Goal: Information Seeking & Learning: Check status

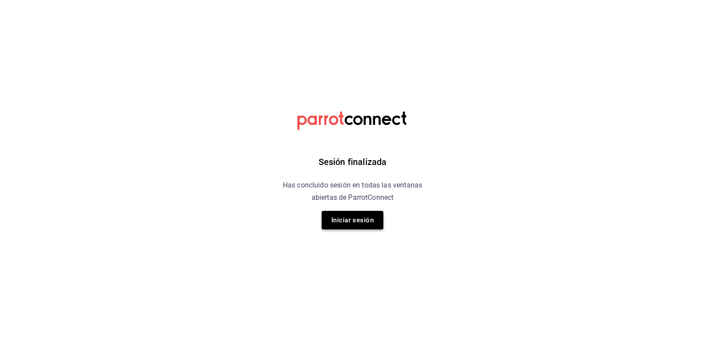
click at [379, 216] on button "Iniciar sesión" at bounding box center [353, 220] width 62 height 19
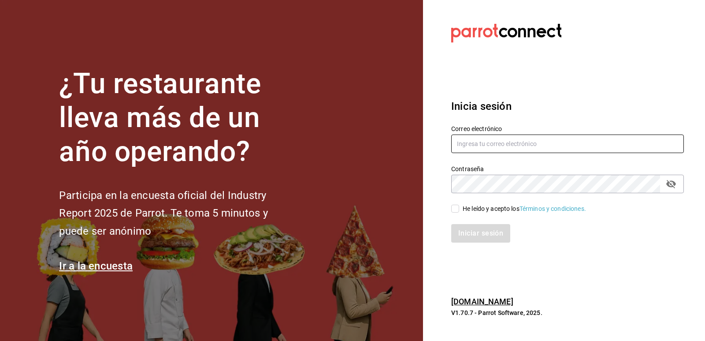
type input "johna2029@hotmail.com"
click at [462, 204] on span "He leído y acepto los Términos y condiciones." at bounding box center [522, 208] width 127 height 9
click at [459, 204] on input "He leído y acepto los Términos y condiciones." at bounding box center [455, 208] width 8 height 8
checkbox input "true"
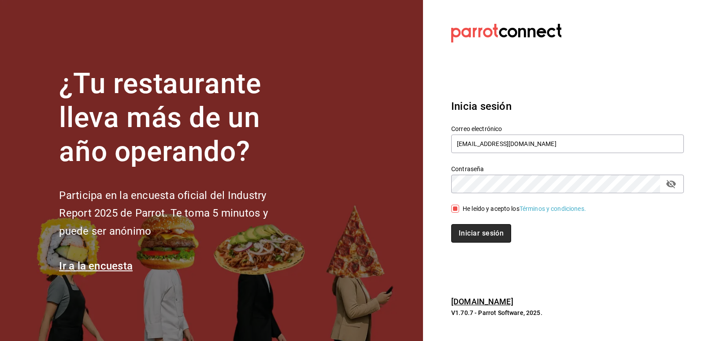
click at [468, 225] on button "Iniciar sesión" at bounding box center [481, 233] width 60 height 19
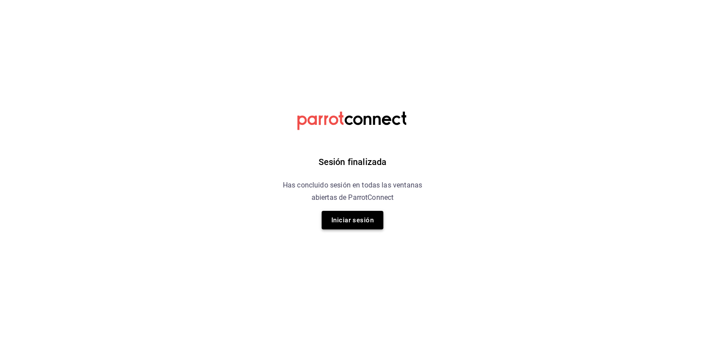
click at [367, 226] on button "Iniciar sesión" at bounding box center [353, 220] width 62 height 19
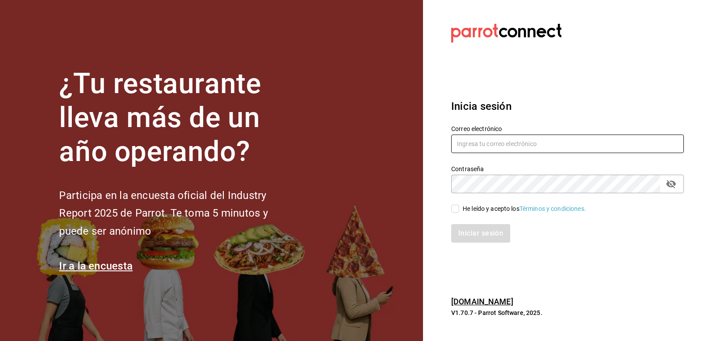
type input "johna2029@hotmail.com"
click at [451, 203] on div "He leído y acepto los Términos y condiciones." at bounding box center [562, 203] width 243 height 20
click at [458, 210] on input "He leído y acepto los Términos y condiciones." at bounding box center [455, 208] width 8 height 8
checkbox input "true"
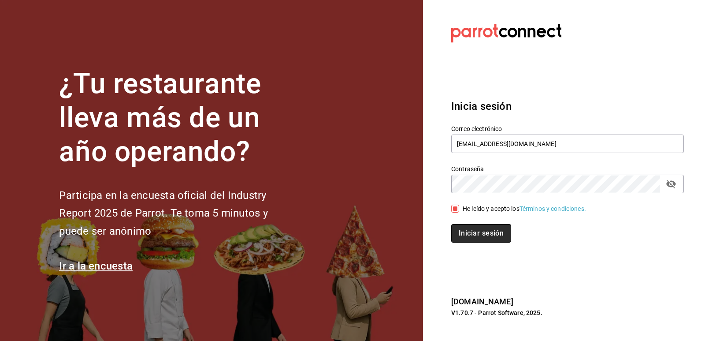
click at [472, 240] on button "Iniciar sesión" at bounding box center [481, 233] width 60 height 19
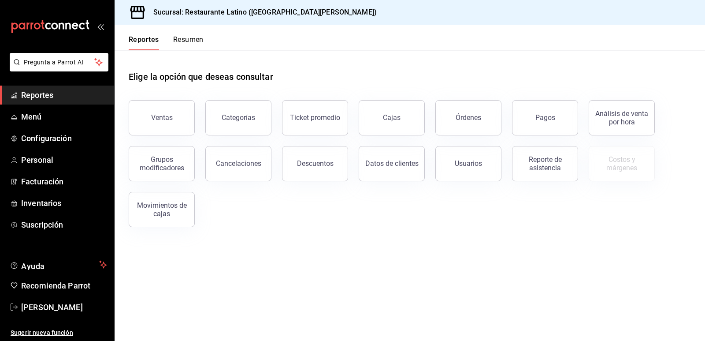
click at [148, 115] on button "Ventas" at bounding box center [162, 117] width 66 height 35
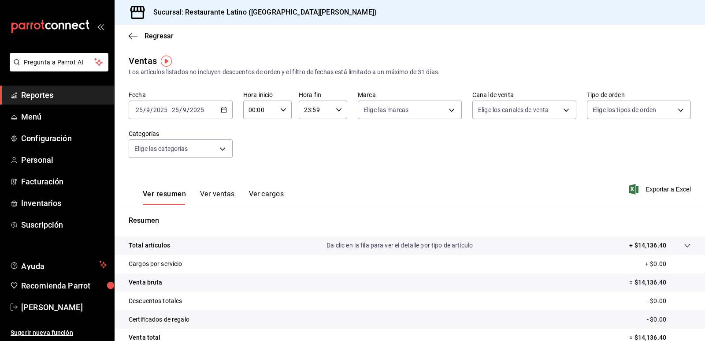
drag, startPoint x: 165, startPoint y: 69, endPoint x: 223, endPoint y: 109, distance: 70.6
click at [223, 109] on \(Stroke\) "button" at bounding box center [224, 109] width 5 height 0
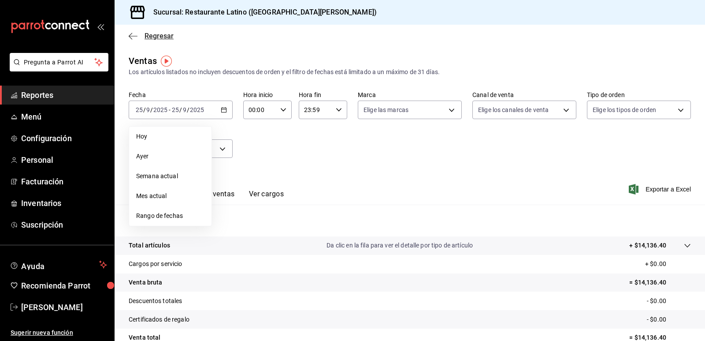
click at [134, 37] on icon "button" at bounding box center [133, 36] width 9 height 8
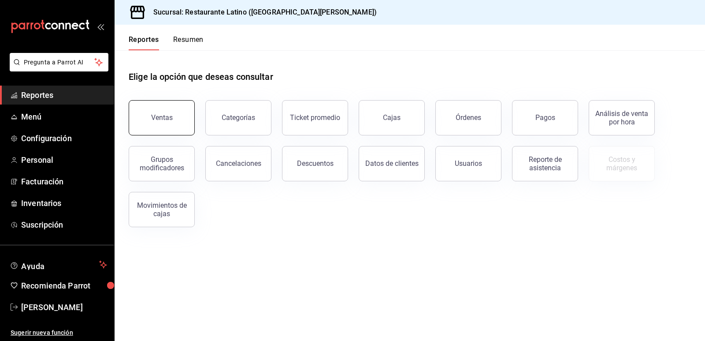
click at [175, 111] on button "Ventas" at bounding box center [162, 117] width 66 height 35
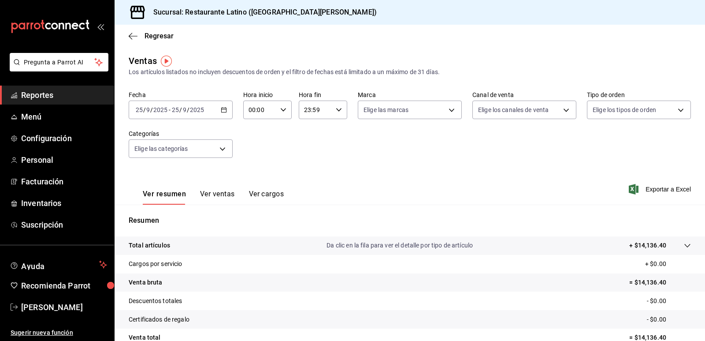
click at [222, 108] on \(Stroke\) "button" at bounding box center [223, 110] width 5 height 5
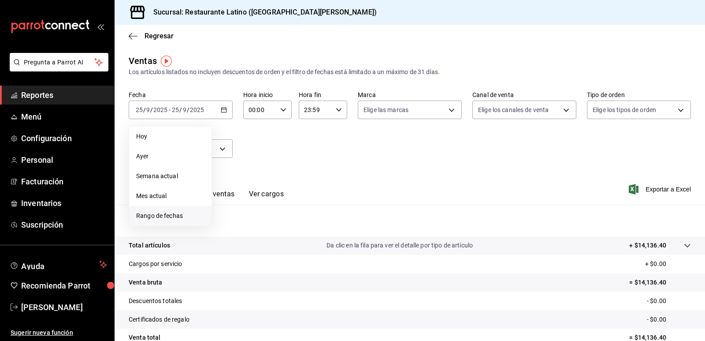
click at [186, 215] on span "Rango de fechas" at bounding box center [170, 215] width 68 height 9
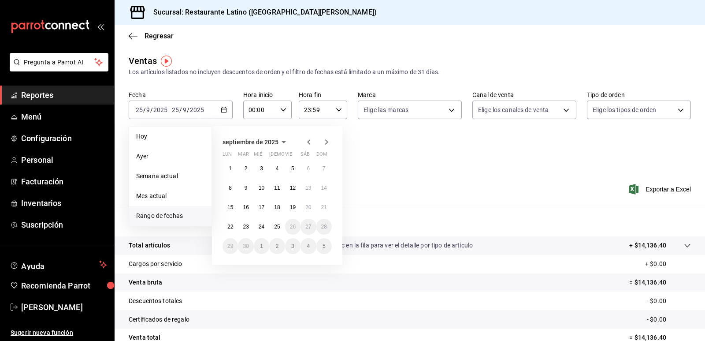
click at [219, 166] on div "[DATE] lun mar mié jue vie sáb dom 1 2 3 4 5 6 7 8 9 10 11 12 13 14 15 16 17 18…" at bounding box center [277, 195] width 130 height 138
click at [224, 166] on button "1" at bounding box center [230, 168] width 15 height 16
click at [278, 229] on abbr "25" at bounding box center [277, 226] width 6 height 6
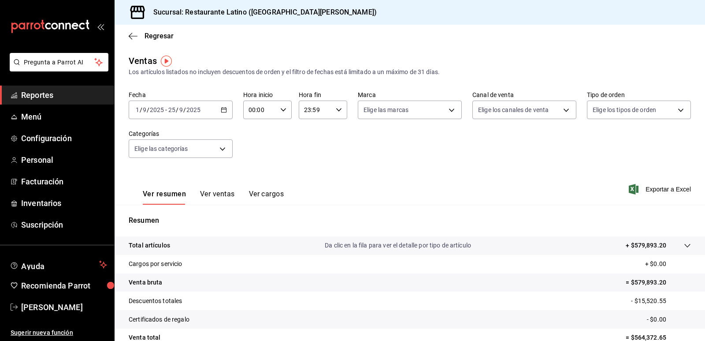
click at [223, 112] on \(Stroke\) "button" at bounding box center [223, 110] width 5 height 5
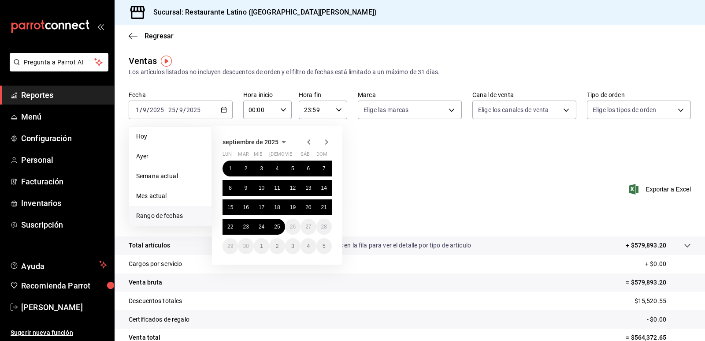
click at [391, 153] on div "Fecha [DATE] [DATE] - [DATE] [DATE] [DATE] [DATE] Semana actual Mes actual [GEO…" at bounding box center [410, 130] width 562 height 78
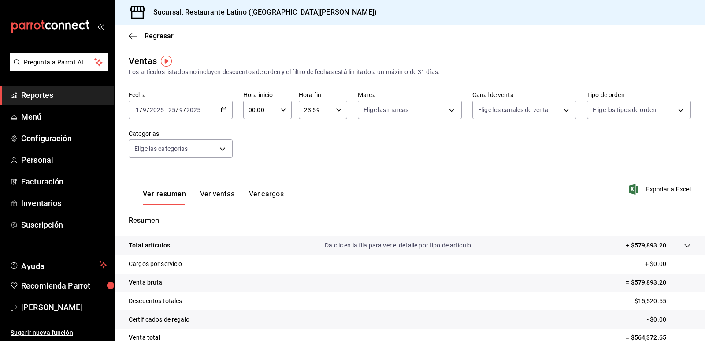
click at [227, 119] on div "[DATE] [DATE] - [DATE] [DATE]" at bounding box center [181, 109] width 104 height 19
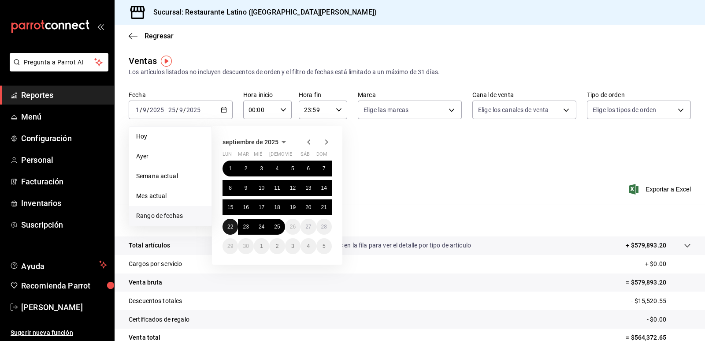
click at [229, 227] on abbr "22" at bounding box center [230, 226] width 6 height 6
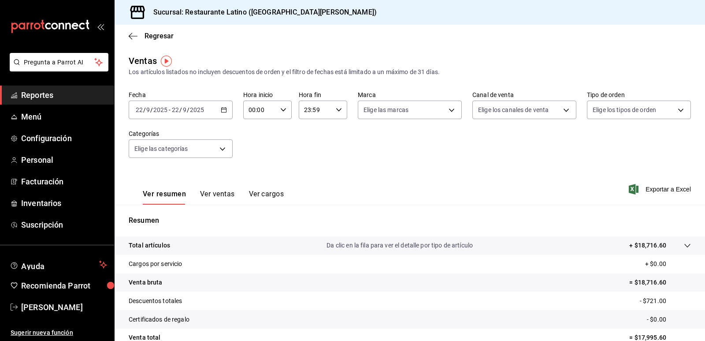
click at [223, 110] on icon "button" at bounding box center [224, 110] width 6 height 6
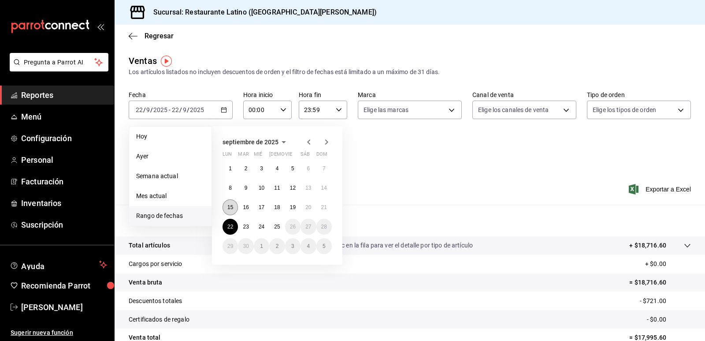
click at [230, 205] on abbr "15" at bounding box center [230, 207] width 6 height 6
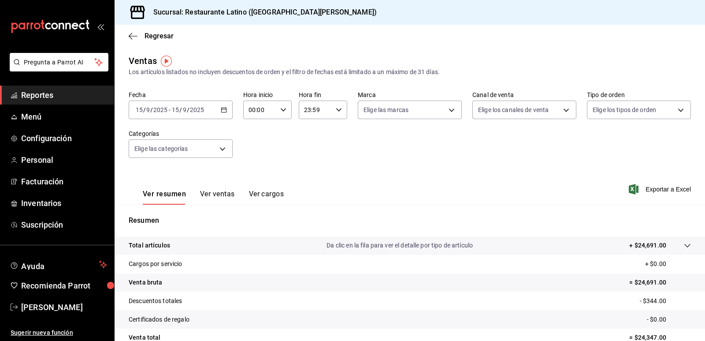
click at [226, 111] on div "[DATE] [DATE] - [DATE] [DATE]" at bounding box center [181, 109] width 104 height 19
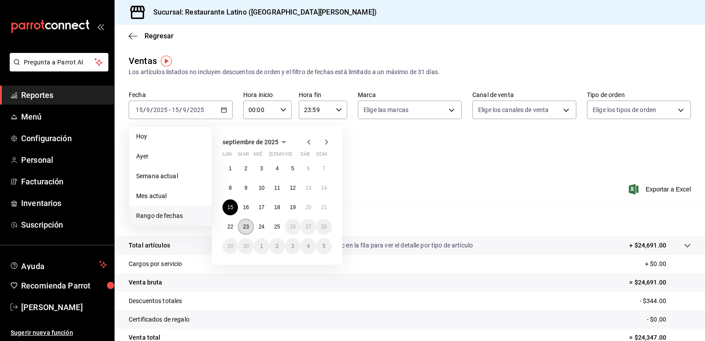
click at [250, 225] on button "23" at bounding box center [245, 227] width 15 height 16
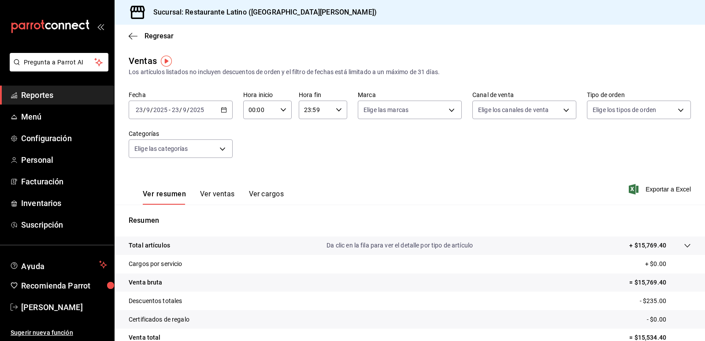
click at [225, 113] on div "[DATE] [DATE] - [DATE] [DATE]" at bounding box center [181, 109] width 104 height 19
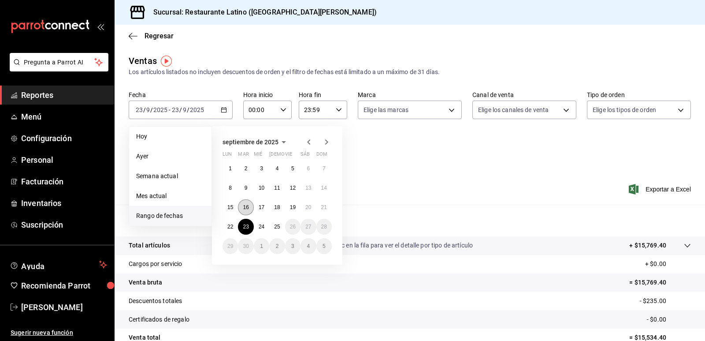
click at [245, 211] on button "16" at bounding box center [245, 207] width 15 height 16
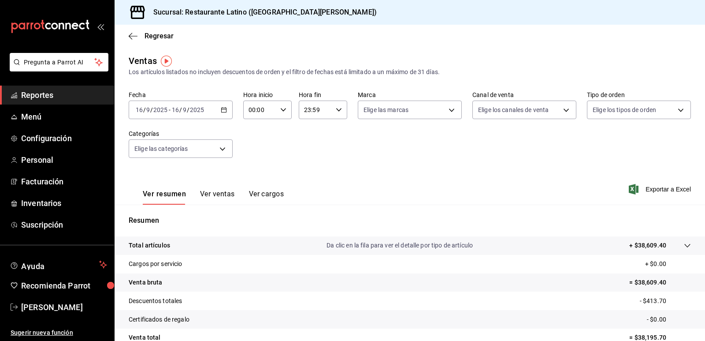
click at [226, 112] on div "[DATE] [DATE] - [DATE] [DATE]" at bounding box center [181, 109] width 104 height 19
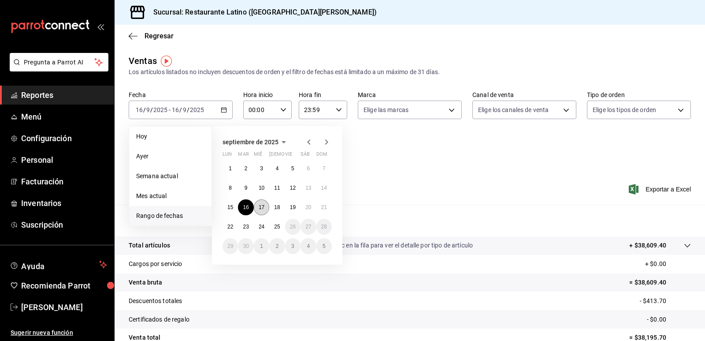
click at [261, 209] on abbr "17" at bounding box center [262, 207] width 6 height 6
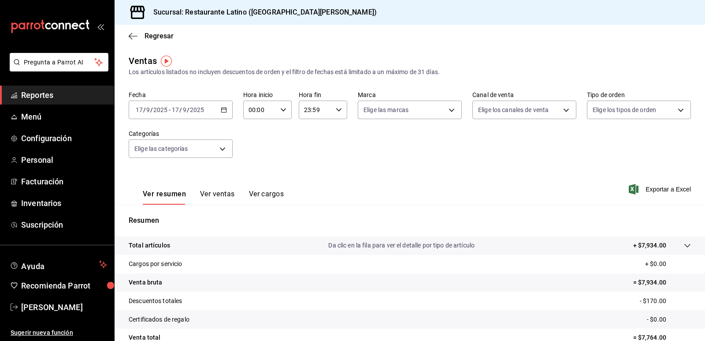
click at [224, 114] on div "[DATE] [DATE] - [DATE] [DATE]" at bounding box center [181, 109] width 104 height 19
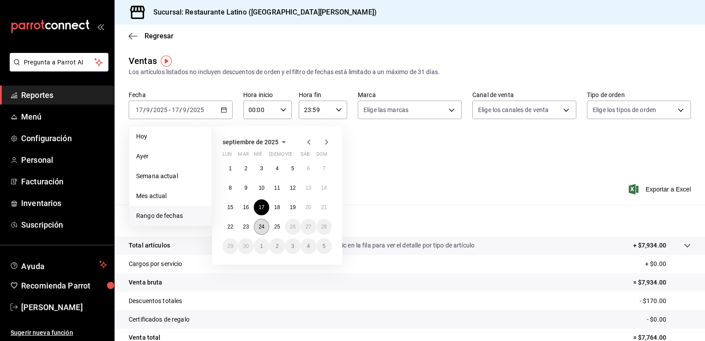
click at [265, 227] on button "24" at bounding box center [261, 227] width 15 height 16
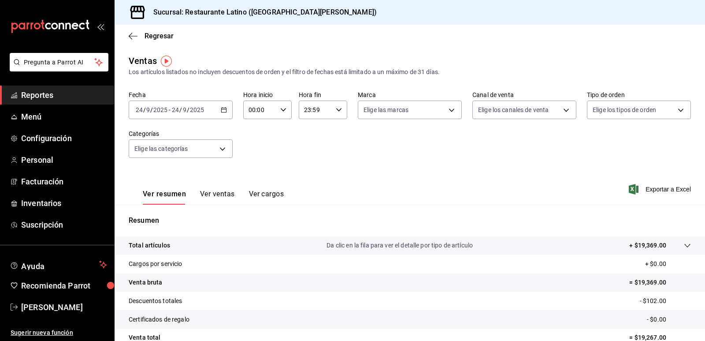
click at [225, 113] on div "[DATE] [DATE] - [DATE] [DATE]" at bounding box center [181, 109] width 104 height 19
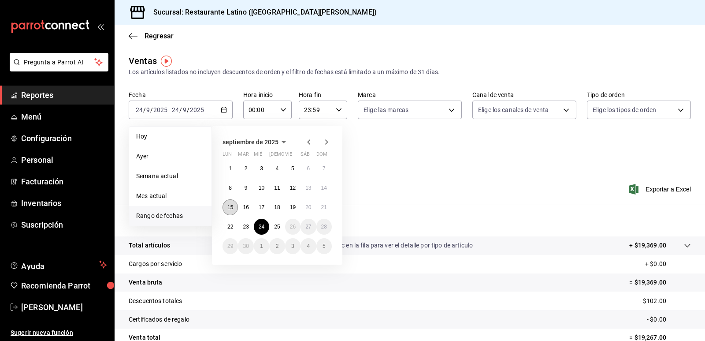
click at [229, 208] on abbr "15" at bounding box center [230, 207] width 6 height 6
click at [282, 207] on button "18" at bounding box center [276, 207] width 15 height 16
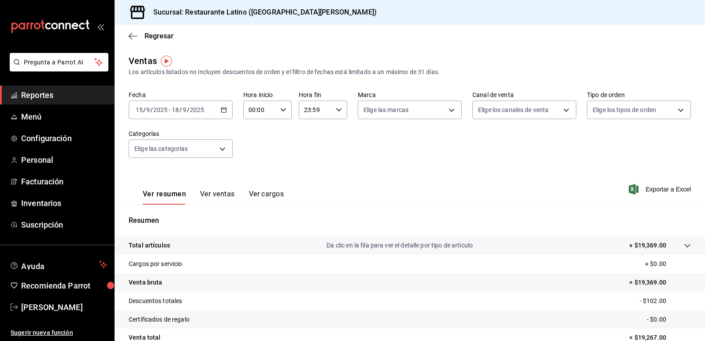
click at [282, 207] on div "Resumen Total artículos Da clic en la fila para ver el detalle por tipo de artí…" at bounding box center [410, 298] width 590 height 189
click at [222, 110] on icon "button" at bounding box center [224, 110] width 6 height 6
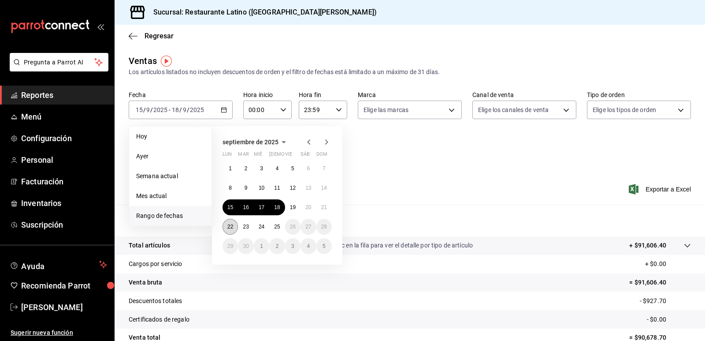
click at [235, 225] on button "22" at bounding box center [230, 227] width 15 height 16
click at [278, 229] on abbr "25" at bounding box center [277, 226] width 6 height 6
click at [278, 229] on div "Resumen Total artículos Da clic en la fila para ver el detalle por tipo de artí…" at bounding box center [410, 304] width 590 height 179
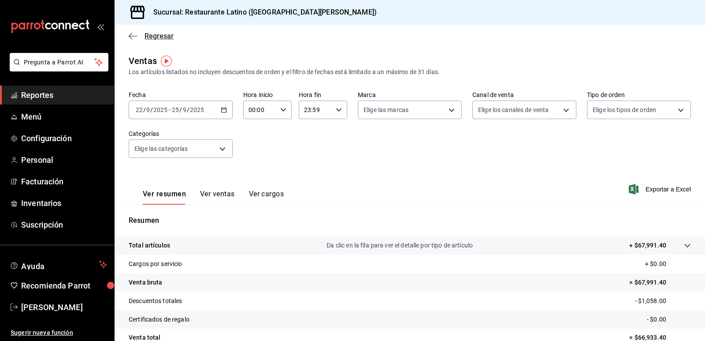
click at [130, 35] on icon "button" at bounding box center [133, 36] width 9 height 8
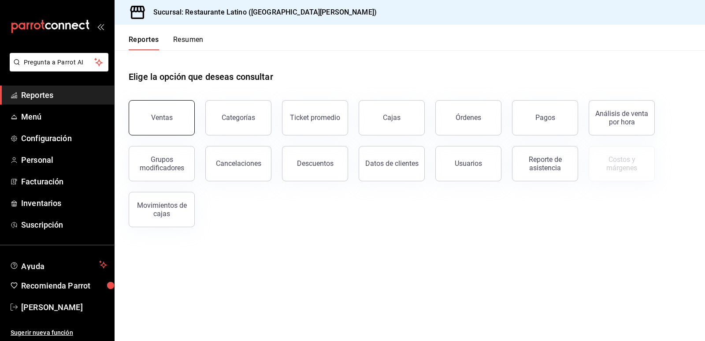
click at [183, 122] on button "Ventas" at bounding box center [162, 117] width 66 height 35
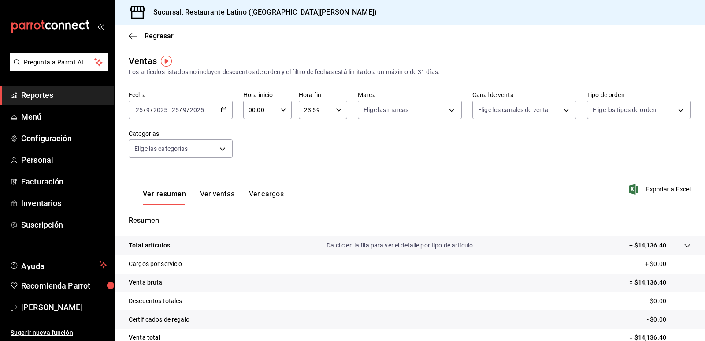
click at [221, 115] on div "[DATE] [DATE] - [DATE] [DATE]" at bounding box center [181, 109] width 104 height 19
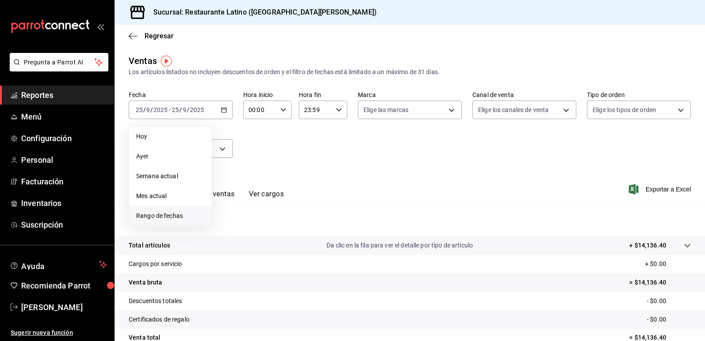
click at [197, 211] on li "Rango de fechas" at bounding box center [170, 216] width 82 height 20
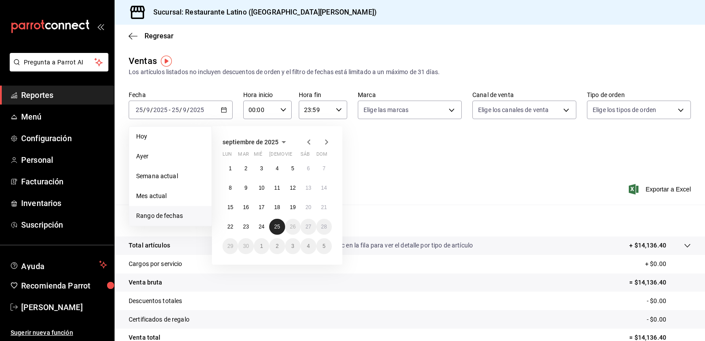
click at [278, 228] on abbr "25" at bounding box center [277, 226] width 6 height 6
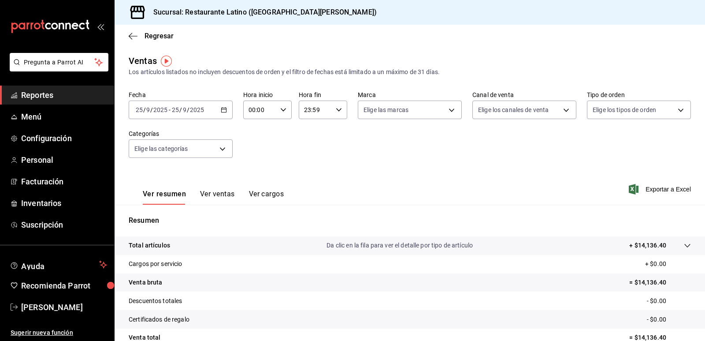
click at [226, 111] on div "[DATE] [DATE] - [DATE] [DATE]" at bounding box center [181, 109] width 104 height 19
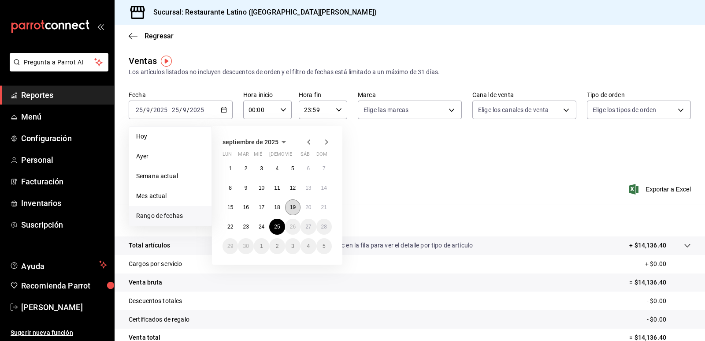
click at [295, 207] on abbr "19" at bounding box center [293, 207] width 6 height 6
click at [294, 206] on abbr "19" at bounding box center [293, 207] width 6 height 6
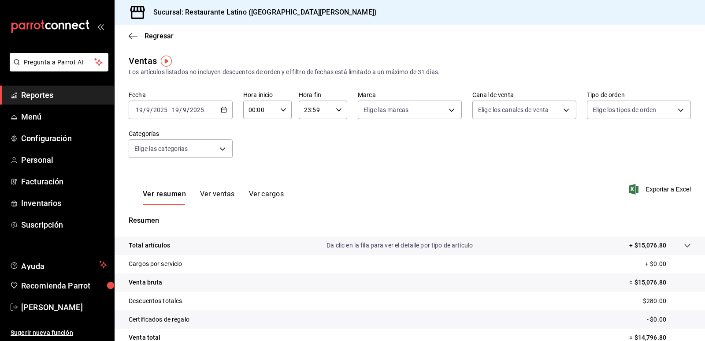
click at [221, 109] on icon "button" at bounding box center [224, 110] width 6 height 6
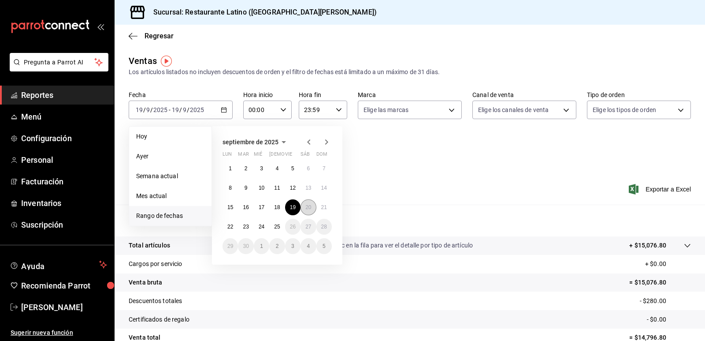
click at [308, 208] on abbr "20" at bounding box center [308, 207] width 6 height 6
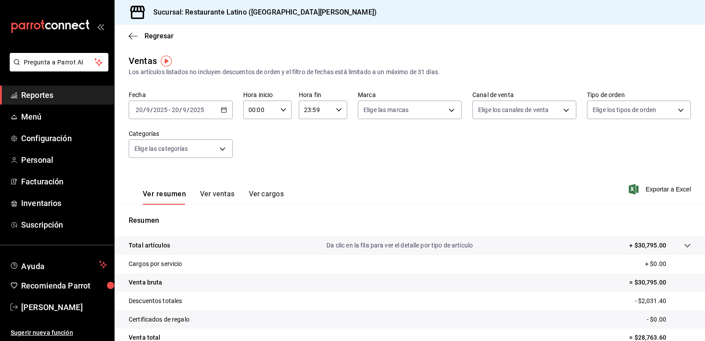
drag, startPoint x: 212, startPoint y: 106, endPoint x: 217, endPoint y: 106, distance: 4.8
click at [217, 106] on div "[DATE] [DATE] - [DATE] [DATE]" at bounding box center [181, 109] width 104 height 19
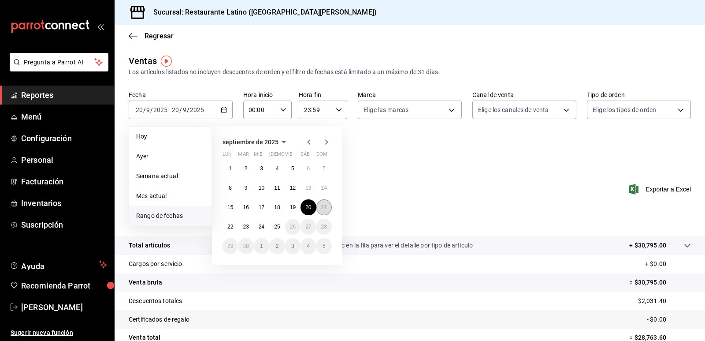
click at [321, 208] on abbr "21" at bounding box center [324, 207] width 6 height 6
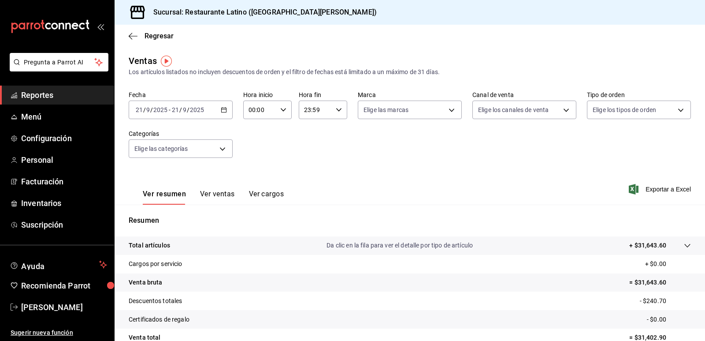
click at [228, 112] on div "[DATE] [DATE] - [DATE] [DATE]" at bounding box center [181, 109] width 104 height 19
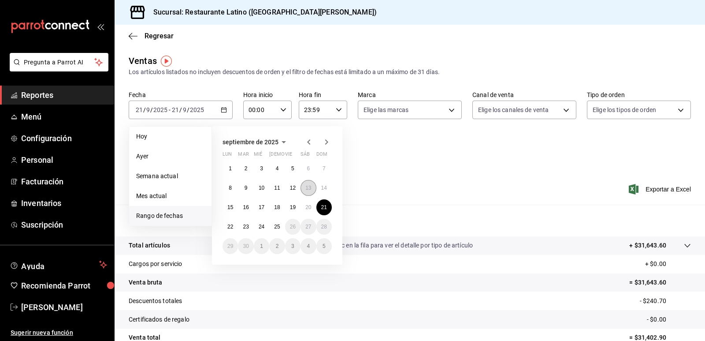
click at [309, 187] on abbr "13" at bounding box center [308, 188] width 6 height 6
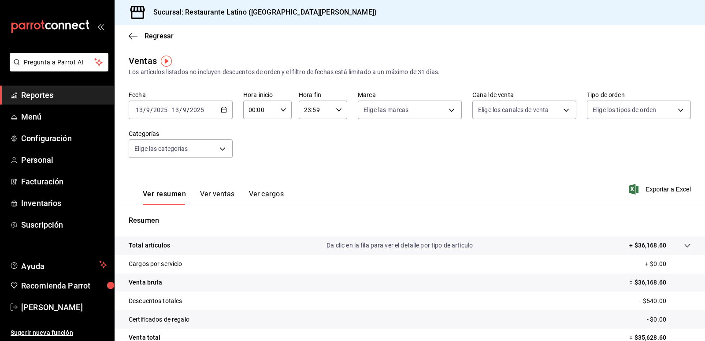
click at [219, 105] on div "[DATE] [DATE] - [DATE] [DATE]" at bounding box center [181, 109] width 104 height 19
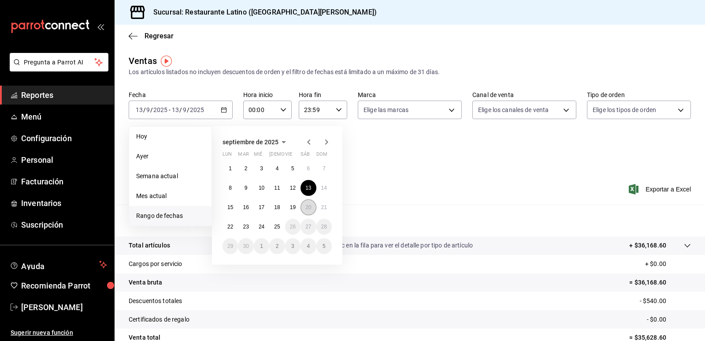
click at [308, 211] on button "20" at bounding box center [307, 207] width 15 height 16
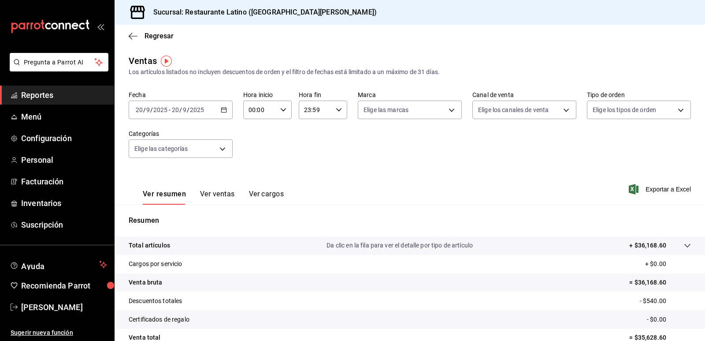
click at [308, 211] on div "Resumen Total artículos Da clic en la fila para ver el detalle por tipo de artí…" at bounding box center [410, 298] width 590 height 189
click at [226, 109] on div "[DATE] [DATE] - [DATE] [DATE]" at bounding box center [181, 109] width 104 height 19
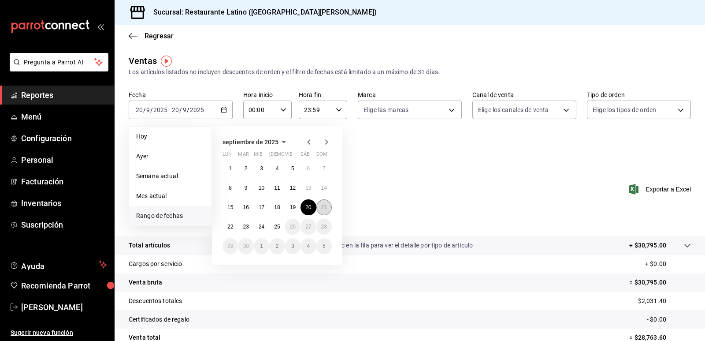
click at [322, 206] on abbr "21" at bounding box center [324, 207] width 6 height 6
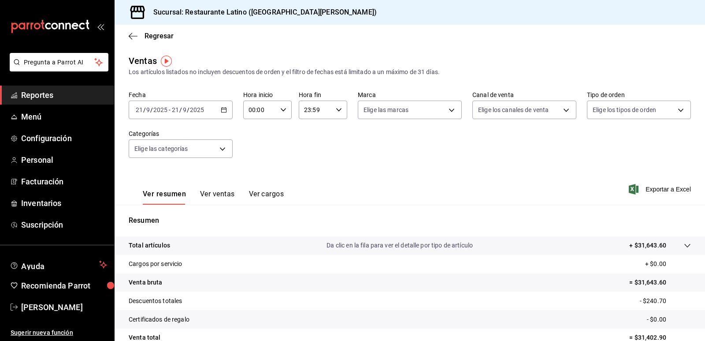
click at [222, 116] on div "[DATE] [DATE] - [DATE] [DATE]" at bounding box center [181, 109] width 104 height 19
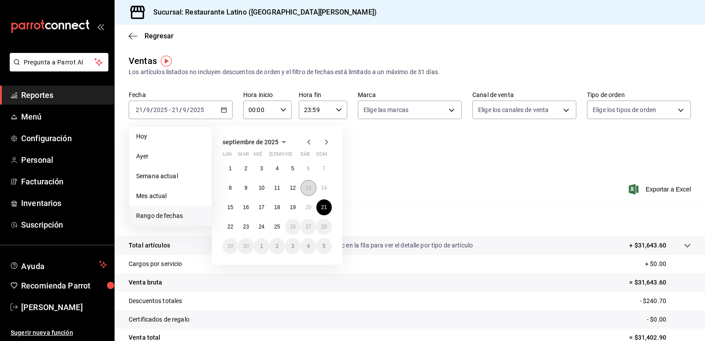
click at [307, 191] on button "13" at bounding box center [307, 188] width 15 height 16
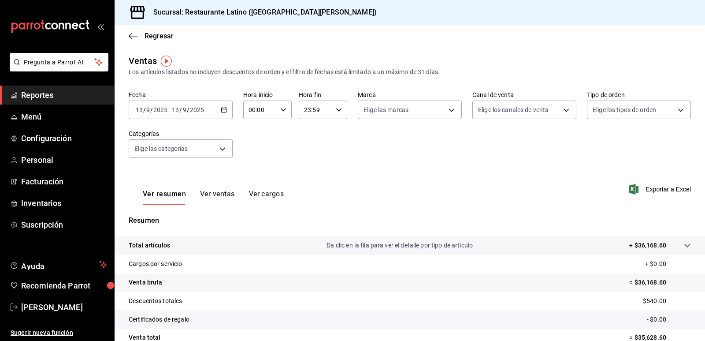
click at [223, 113] on div "[DATE] [DATE] - [DATE] [DATE]" at bounding box center [181, 109] width 104 height 19
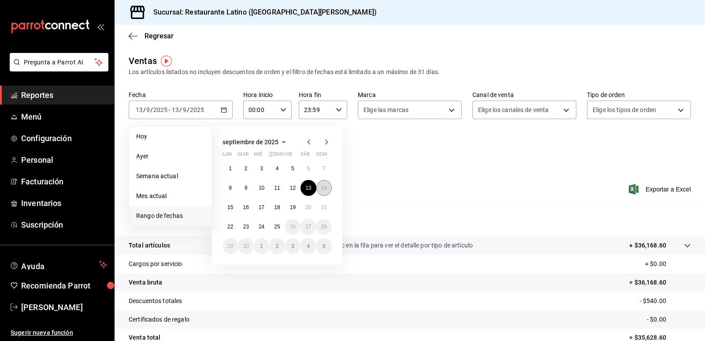
click at [328, 188] on button "14" at bounding box center [323, 188] width 15 height 16
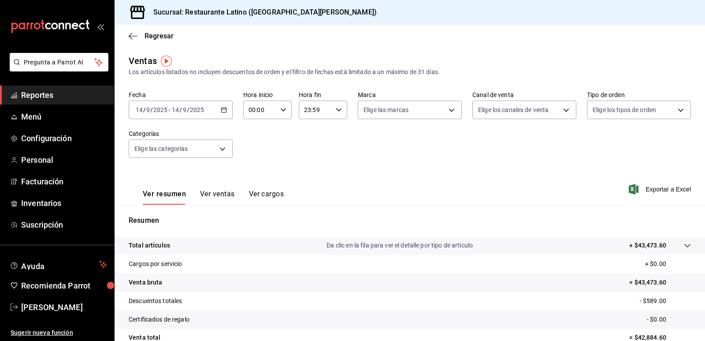
click at [223, 114] on div "[DATE] [DATE] - [DATE] [DATE]" at bounding box center [181, 109] width 104 height 19
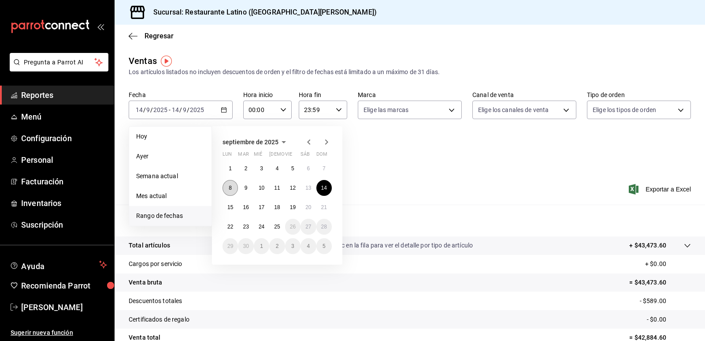
click at [232, 189] on button "8" at bounding box center [230, 188] width 15 height 16
click at [329, 188] on button "14" at bounding box center [323, 188] width 15 height 16
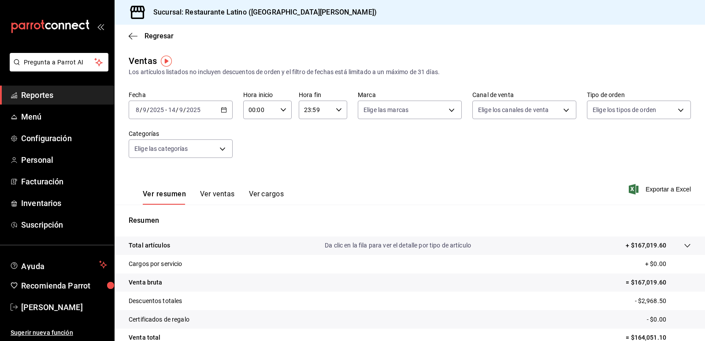
click at [223, 109] on icon "button" at bounding box center [224, 110] width 6 height 6
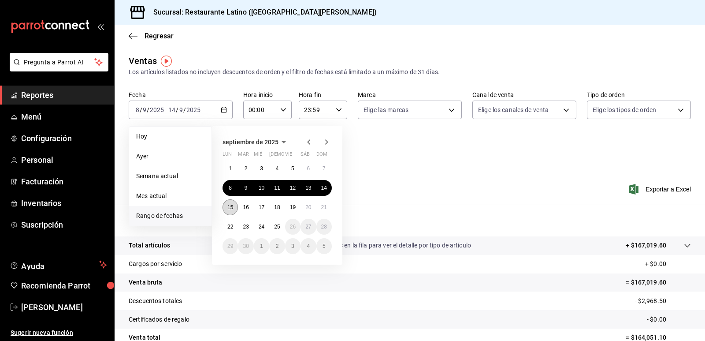
click at [234, 208] on button "15" at bounding box center [230, 207] width 15 height 16
click at [323, 209] on abbr "21" at bounding box center [324, 207] width 6 height 6
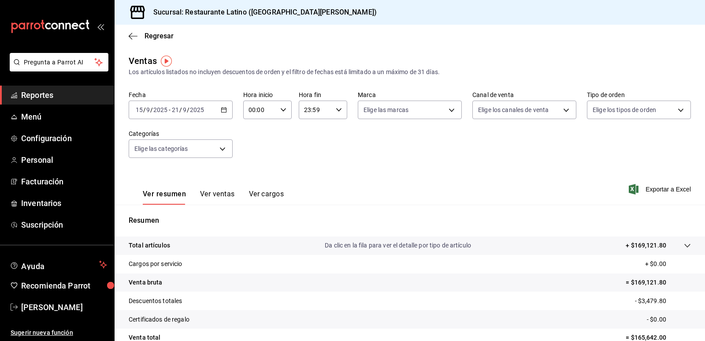
click at [225, 105] on div "[DATE] [DATE] - [DATE] [DATE]" at bounding box center [181, 109] width 104 height 19
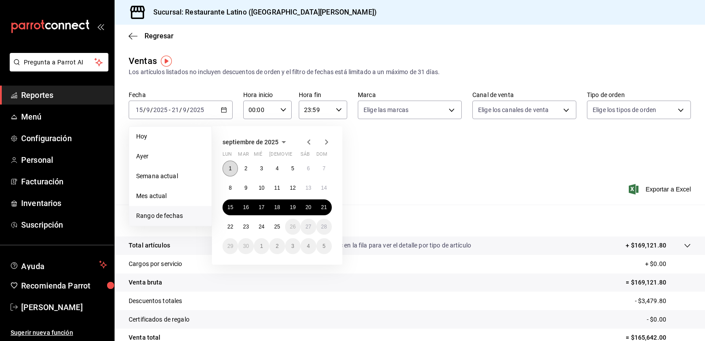
click at [229, 163] on button "1" at bounding box center [230, 168] width 15 height 16
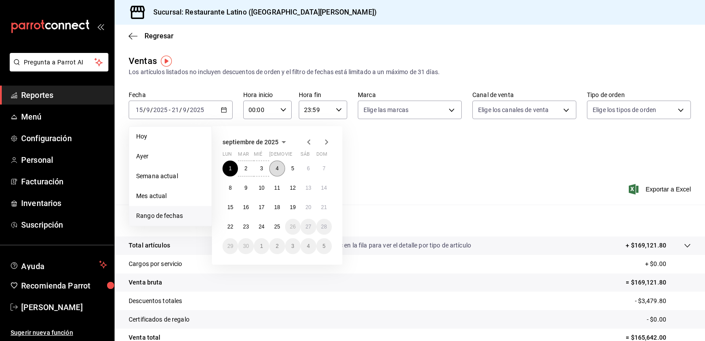
click at [279, 172] on button "4" at bounding box center [276, 168] width 15 height 16
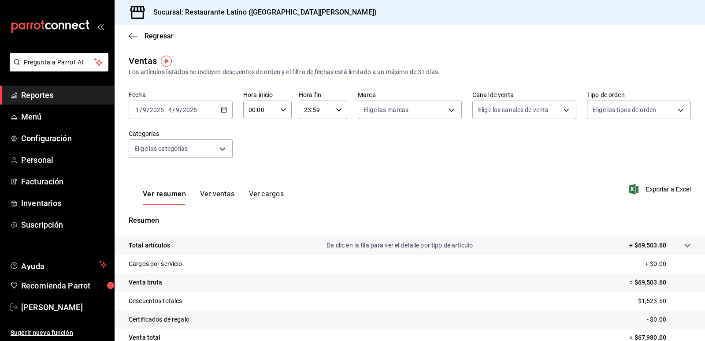
click at [216, 116] on div "[DATE] [DATE] - [DATE] [DATE]" at bounding box center [181, 109] width 104 height 19
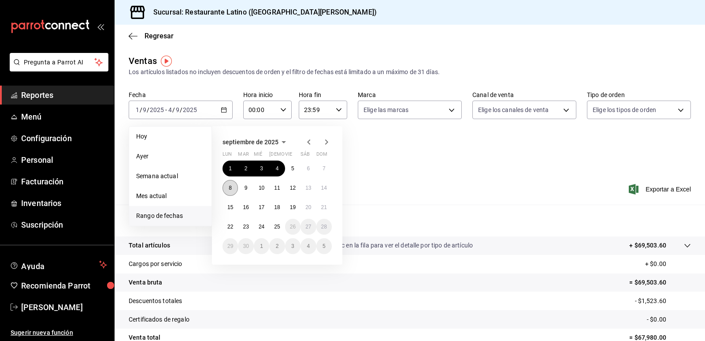
click at [227, 187] on button "8" at bounding box center [230, 188] width 15 height 16
click at [282, 191] on button "11" at bounding box center [276, 188] width 15 height 16
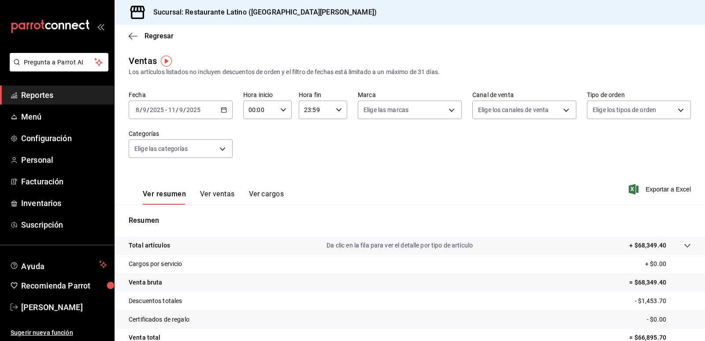
click at [222, 109] on \(Stroke\) "button" at bounding box center [224, 109] width 5 height 0
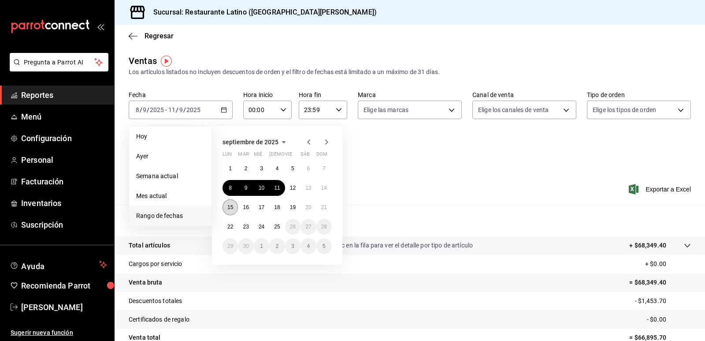
click at [230, 204] on abbr "15" at bounding box center [230, 207] width 6 height 6
click at [279, 206] on abbr "18" at bounding box center [277, 207] width 6 height 6
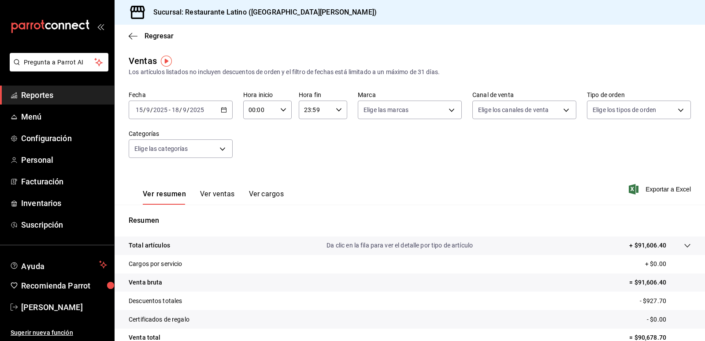
click at [226, 97] on label "Fecha" at bounding box center [181, 95] width 104 height 6
click at [221, 114] on div "[DATE] [DATE] - [DATE] [DATE]" at bounding box center [181, 109] width 104 height 19
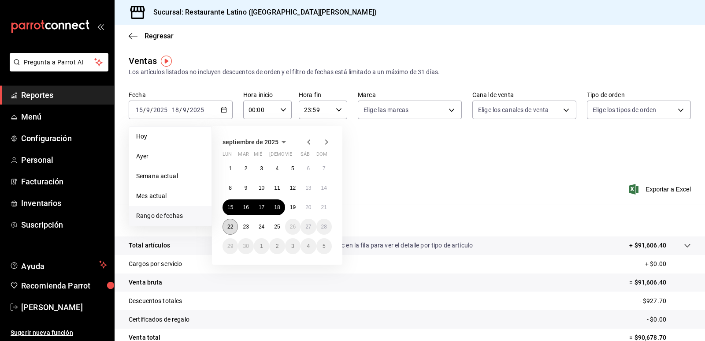
click at [237, 225] on button "22" at bounding box center [230, 227] width 15 height 16
click at [273, 230] on button "25" at bounding box center [276, 227] width 15 height 16
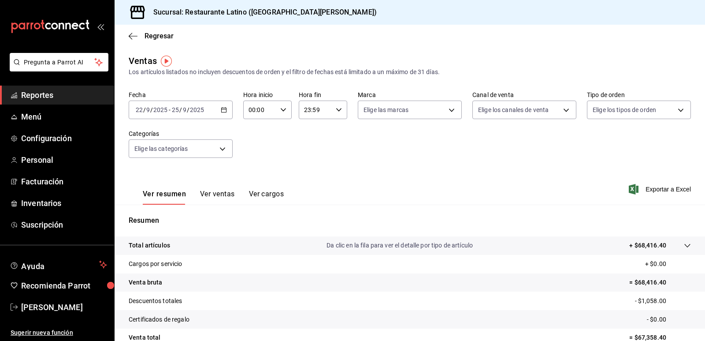
click at [221, 111] on icon "button" at bounding box center [224, 110] width 6 height 6
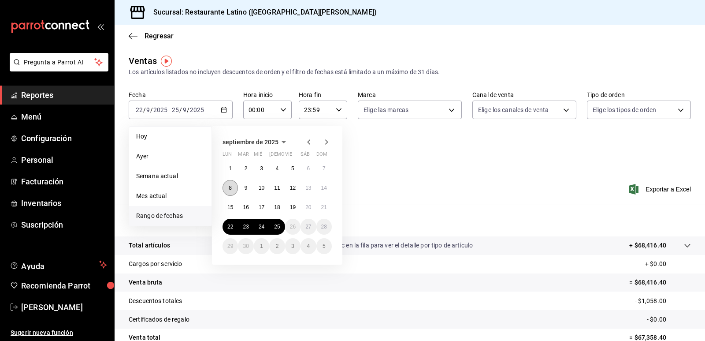
click at [232, 189] on abbr "8" at bounding box center [230, 188] width 3 height 6
click at [279, 189] on abbr "11" at bounding box center [277, 188] width 6 height 6
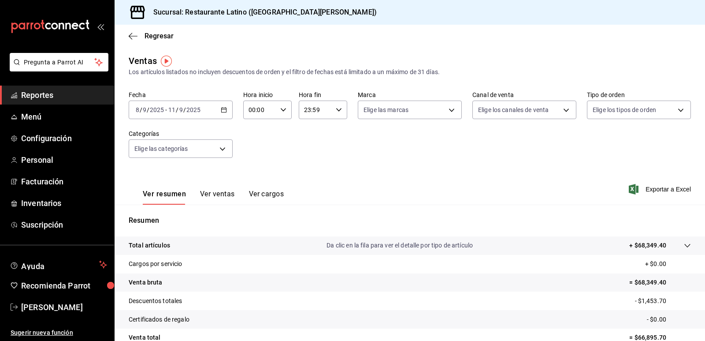
click at [224, 110] on icon "button" at bounding box center [224, 110] width 6 height 6
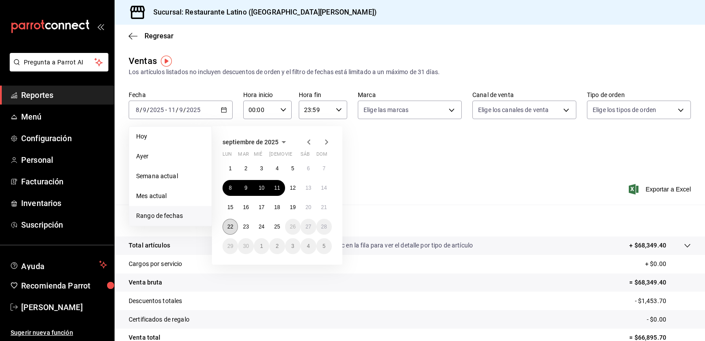
click at [231, 231] on button "22" at bounding box center [230, 227] width 15 height 16
click at [276, 229] on abbr "25" at bounding box center [277, 226] width 6 height 6
click at [276, 229] on div "Resumen Total artículos Da clic en la fila para ver el detalle por tipo de artí…" at bounding box center [410, 304] width 590 height 179
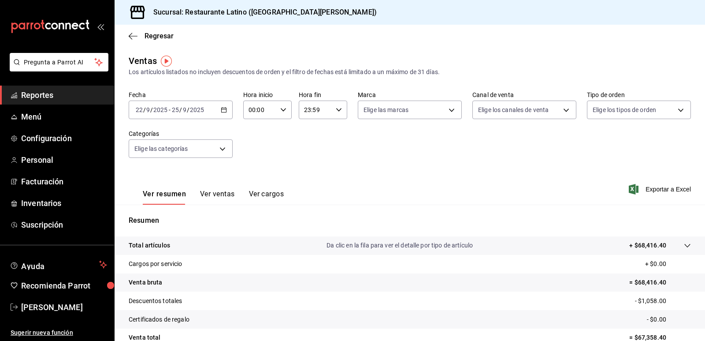
click at [218, 109] on div "[DATE] [DATE] - [DATE] [DATE]" at bounding box center [181, 109] width 104 height 19
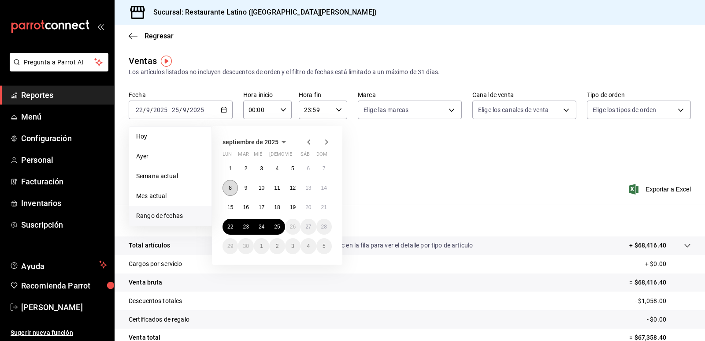
click at [229, 182] on button "8" at bounding box center [230, 188] width 15 height 16
click at [319, 189] on button "14" at bounding box center [323, 188] width 15 height 16
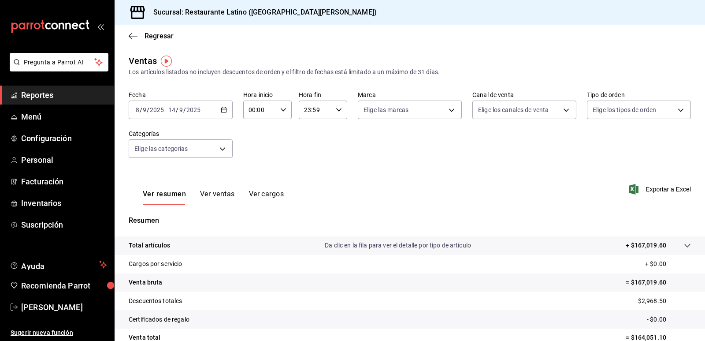
drag, startPoint x: 424, startPoint y: 326, endPoint x: 432, endPoint y: 326, distance: 8.4
click at [432, 326] on tr "Certificados de regalo - $0.00" at bounding box center [410, 319] width 590 height 19
click at [224, 109] on \(Stroke\) "button" at bounding box center [224, 109] width 5 height 0
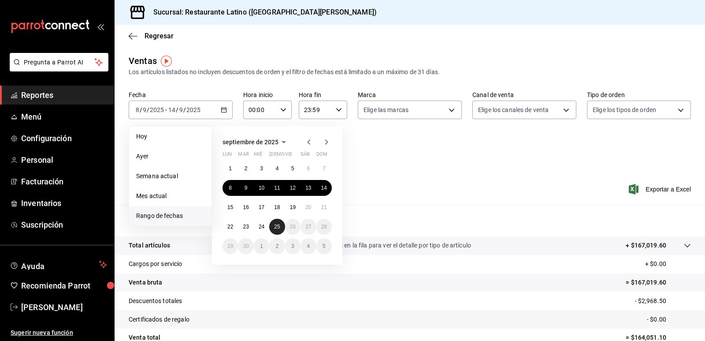
click at [273, 226] on button "25" at bounding box center [276, 227] width 15 height 16
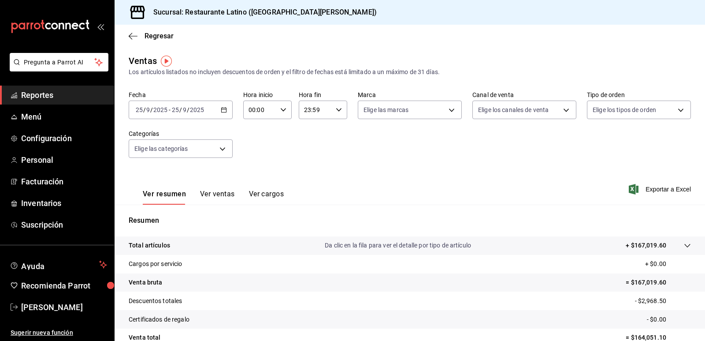
click at [273, 226] on div "Resumen Total artículos Da clic en la fila para ver el detalle por tipo de artí…" at bounding box center [410, 304] width 590 height 179
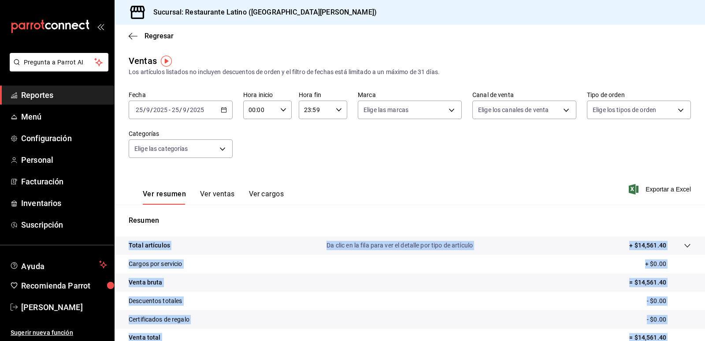
click at [476, 255] on tr "Cargos por servicio + $0.00" at bounding box center [410, 264] width 590 height 19
click at [217, 193] on button "Ver ventas" at bounding box center [217, 196] width 35 height 15
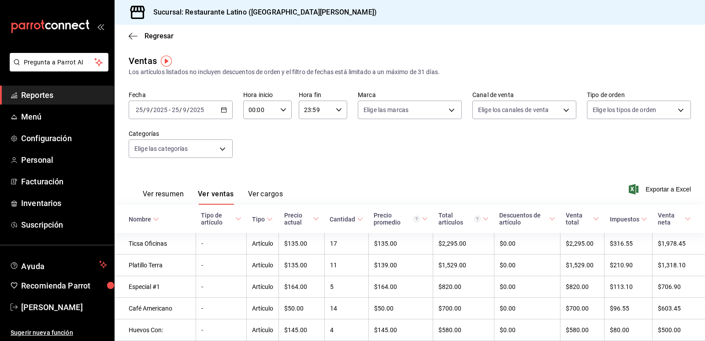
click at [363, 184] on div "Ver resumen Ver ventas Ver cargos Exportar a Excel" at bounding box center [410, 186] width 590 height 36
click at [135, 35] on icon "button" at bounding box center [133, 36] width 9 height 8
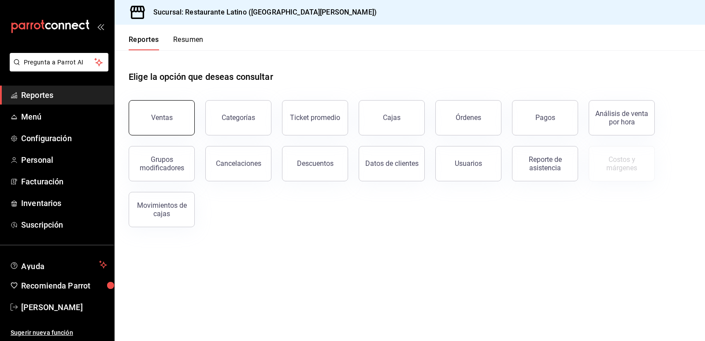
click at [192, 130] on div "Ventas" at bounding box center [156, 112] width 77 height 46
click at [163, 113] on button "Ventas" at bounding box center [162, 117] width 66 height 35
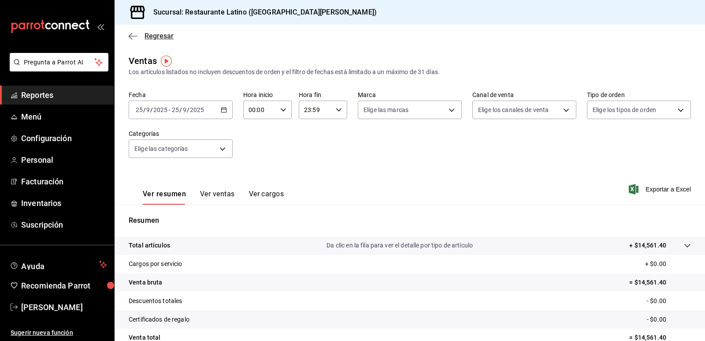
click at [144, 38] on span "Regresar" at bounding box center [151, 36] width 45 height 8
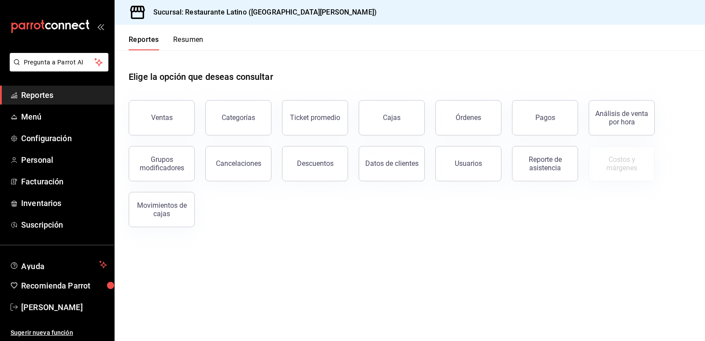
click at [195, 40] on button "Resumen" at bounding box center [188, 42] width 30 height 15
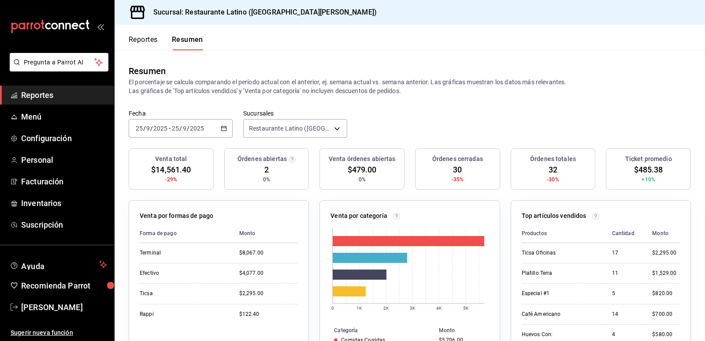
click at [203, 187] on div "Venta total $14,561.40 -29%" at bounding box center [171, 168] width 85 height 41
click at [227, 144] on div "Fecha [DATE] [DATE] - [DATE] [DATE] Sucursales Restaurante Latino ([GEOGRAPHIC_…" at bounding box center [410, 128] width 590 height 39
drag, startPoint x: 238, startPoint y: 111, endPoint x: 361, endPoint y: 136, distance: 125.5
click at [361, 136] on div "Fecha [DATE] [DATE] - [DATE] [DATE] Sucursales Restaurante Latino ([GEOGRAPHIC_…" at bounding box center [410, 128] width 590 height 39
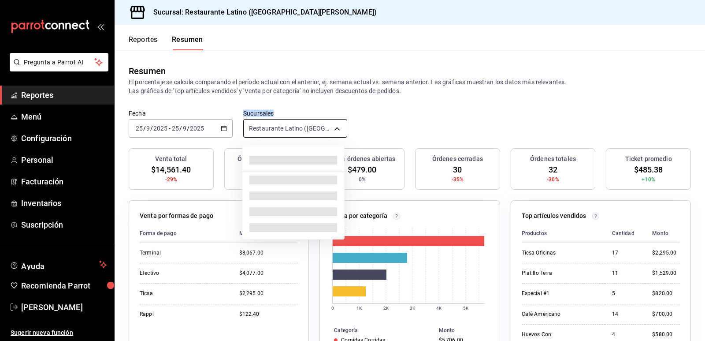
click at [336, 130] on body "Pregunta a Parrot AI Reportes Menú Configuración Personal Facturación Inventari…" at bounding box center [352, 170] width 705 height 341
click at [335, 129] on div at bounding box center [352, 170] width 705 height 341
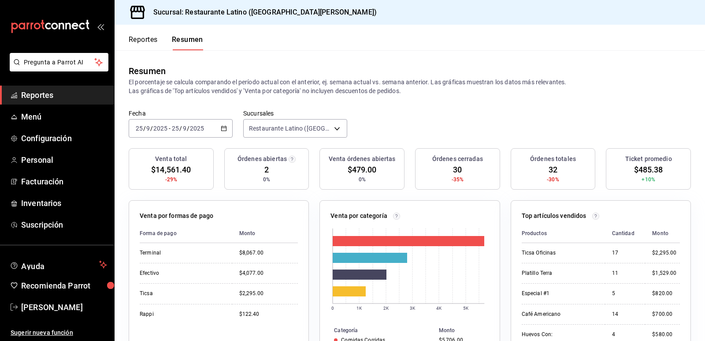
click at [335, 129] on body "Pregunta a Parrot AI Reportes Menú Configuración Personal Facturación Inventari…" at bounding box center [352, 170] width 705 height 341
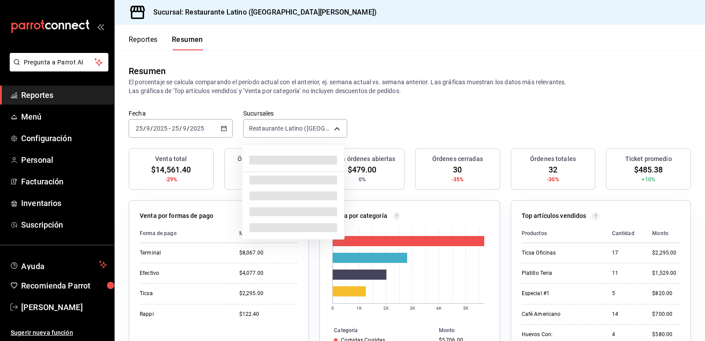
click at [335, 129] on div at bounding box center [352, 170] width 705 height 341
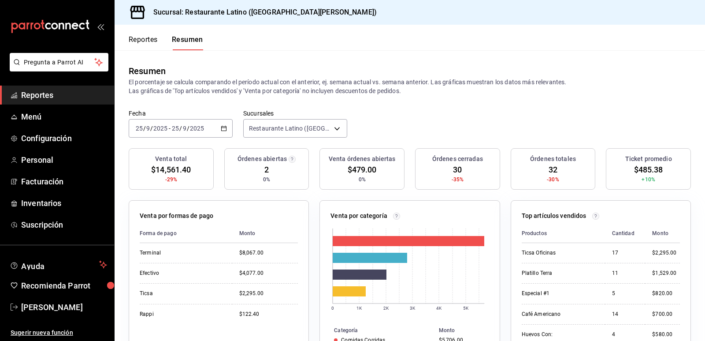
click at [291, 159] on icon "button" at bounding box center [292, 159] width 2 height 4
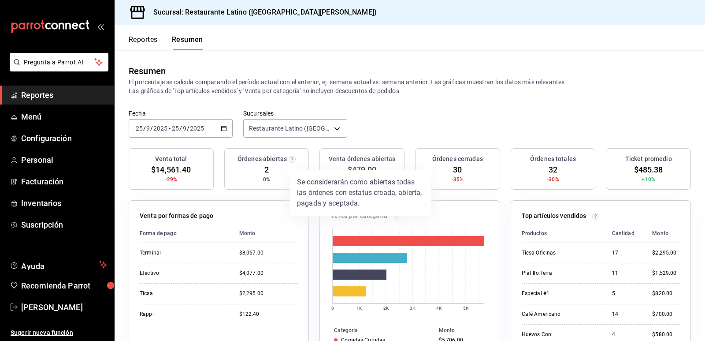
click at [290, 159] on div at bounding box center [352, 170] width 705 height 341
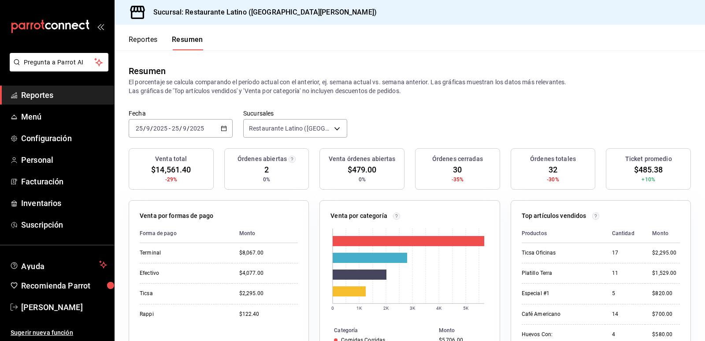
click at [290, 159] on div at bounding box center [352, 170] width 705 height 341
click at [290, 159] on circle "button" at bounding box center [292, 159] width 7 height 7
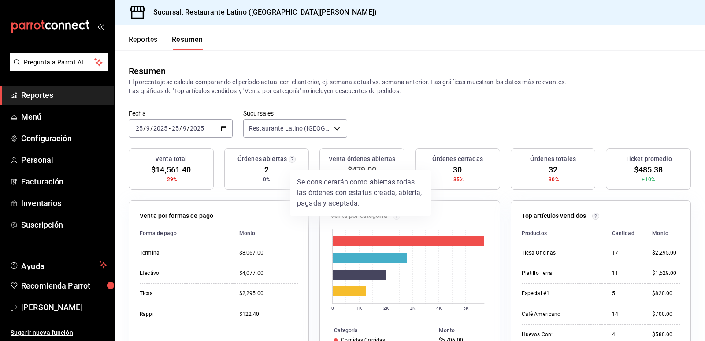
click at [289, 160] on div at bounding box center [352, 170] width 705 height 341
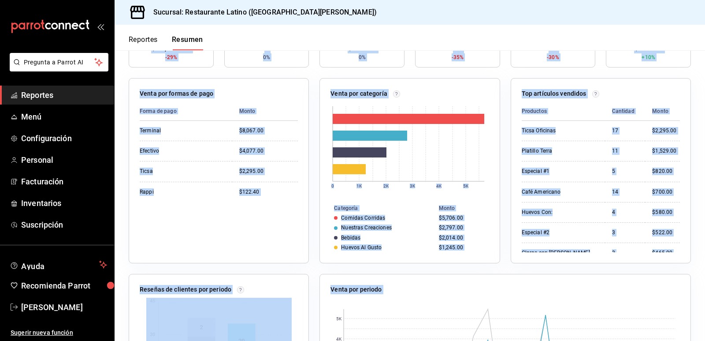
scroll to position [254, 0]
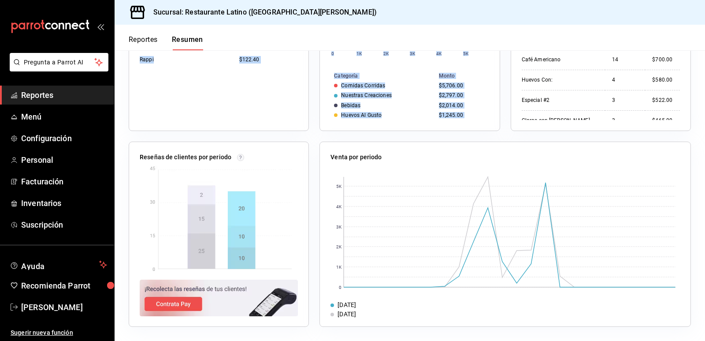
drag, startPoint x: 152, startPoint y: 167, endPoint x: 678, endPoint y: 117, distance: 528.9
click at [678, 117] on div "Venta total $14,561.40 -29% Órdenes abiertas 2 0% Venta órdenes abiertas $479.0…" at bounding box center [410, 117] width 590 height 447
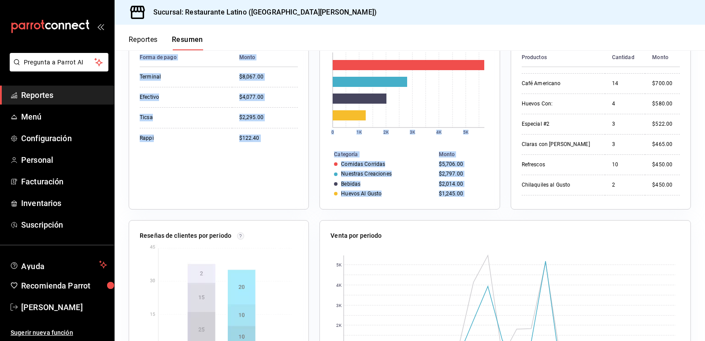
scroll to position [0, 0]
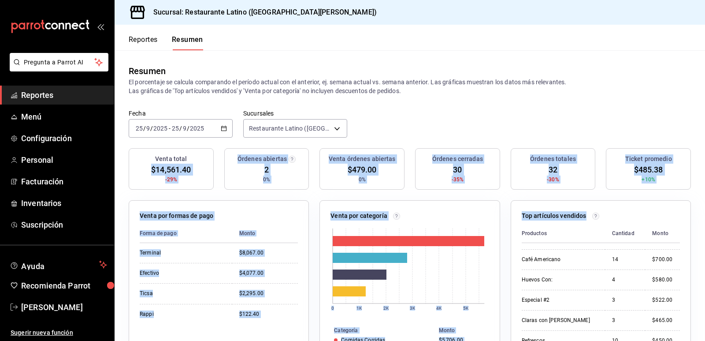
click at [682, 178] on div "Ticket promedio $485.38 +10%" at bounding box center [648, 168] width 85 height 41
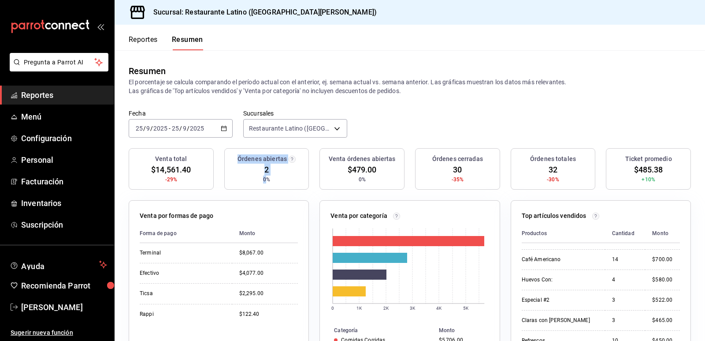
drag, startPoint x: 236, startPoint y: 175, endPoint x: 264, endPoint y: 176, distance: 28.2
click at [264, 176] on div "Órdenes abiertas 2 0%" at bounding box center [266, 168] width 85 height 41
click at [276, 185] on div "Órdenes abiertas 2 0%" at bounding box center [266, 168] width 85 height 41
drag, startPoint x: 277, startPoint y: 179, endPoint x: 196, endPoint y: 156, distance: 84.2
click at [215, 159] on div "Venta total $14,561.40 -29% Órdenes abiertas 2 0% Venta órdenes abiertas $479.0…" at bounding box center [410, 174] width 562 height 52
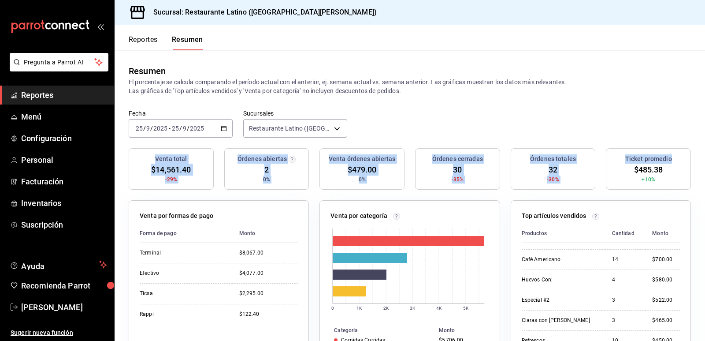
drag, startPoint x: 156, startPoint y: 153, endPoint x: 705, endPoint y: 171, distance: 549.3
click at [705, 171] on div "Reportes Resumen Resumen El porcentaje se calcula comparando el período actual …" at bounding box center [410, 183] width 590 height 316
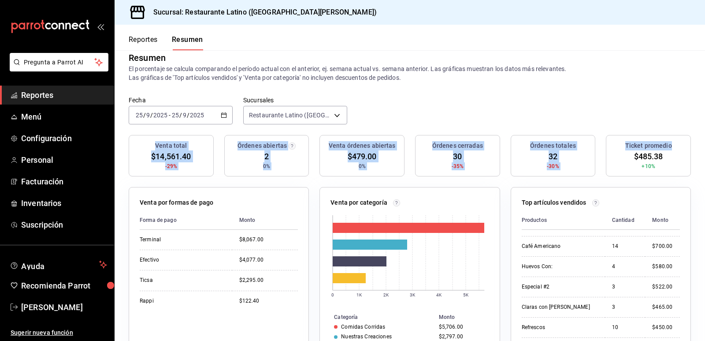
scroll to position [4, 0]
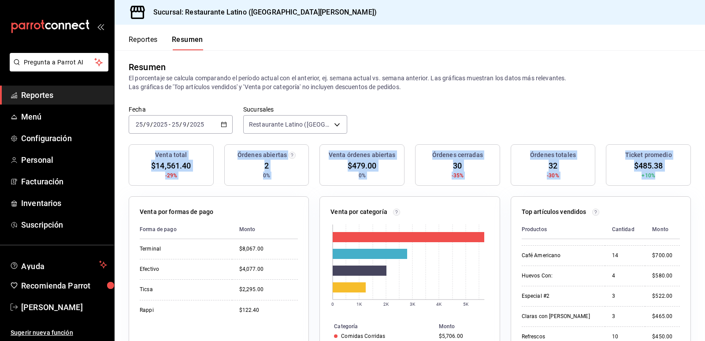
drag, startPoint x: 653, startPoint y: 179, endPoint x: 137, endPoint y: 153, distance: 515.7
click at [137, 153] on div "Venta total $14,561.40 -29% Órdenes abiertas 2 0% Venta órdenes abiertas $479.0…" at bounding box center [410, 170] width 562 height 52
click at [221, 126] on icon "button" at bounding box center [224, 124] width 6 height 6
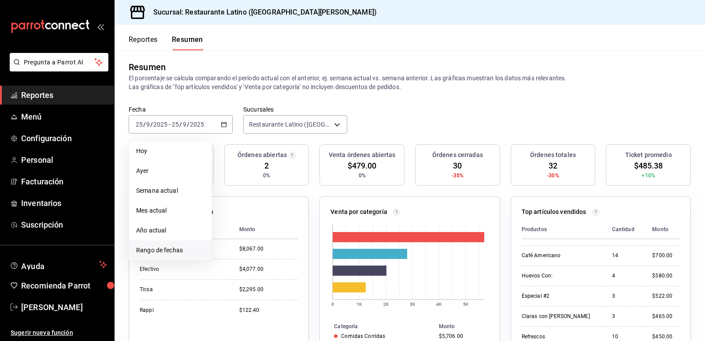
click at [159, 255] on span "Rango de fechas" at bounding box center [170, 249] width 68 height 9
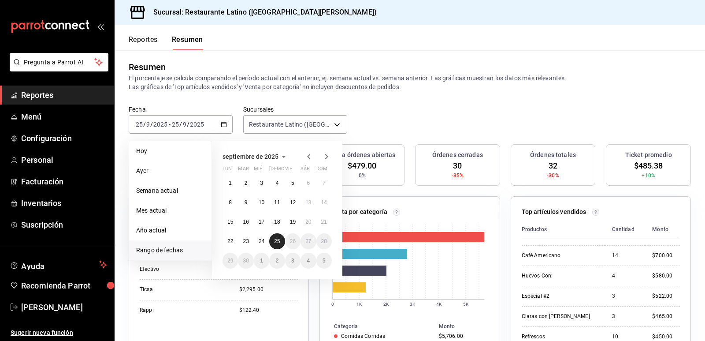
click at [279, 242] on abbr "25" at bounding box center [277, 241] width 6 height 6
